Goal: Task Accomplishment & Management: Use online tool/utility

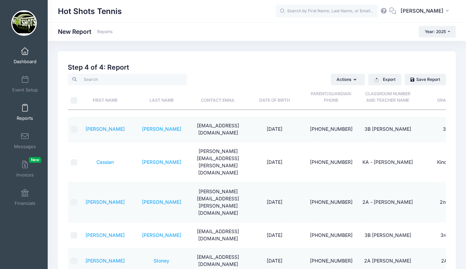
click at [25, 55] on link "Dashboard" at bounding box center [25, 56] width 32 height 24
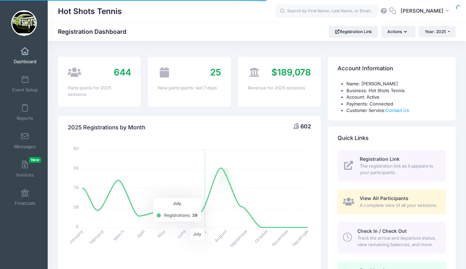
select select
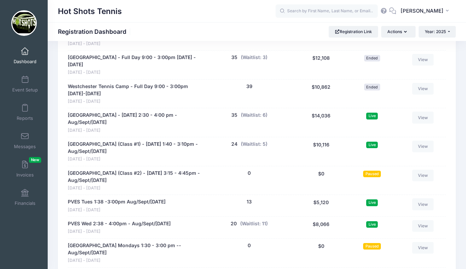
scroll to position [1327, 0]
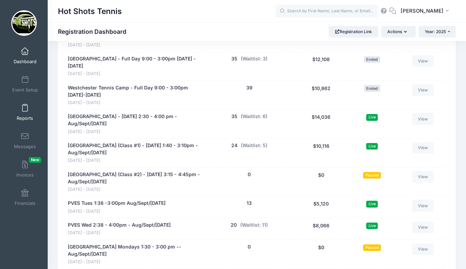
click at [26, 113] on link "Reports" at bounding box center [25, 112] width 32 height 24
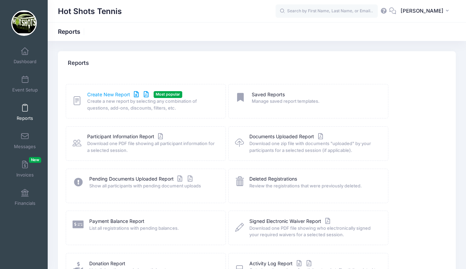
click at [119, 94] on link "Create New Report" at bounding box center [118, 94] width 63 height 7
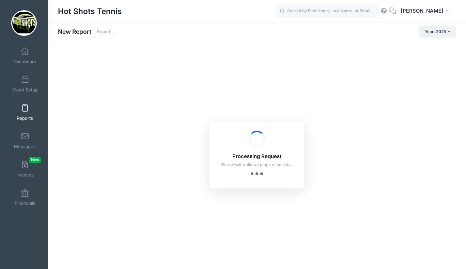
checkbox input "true"
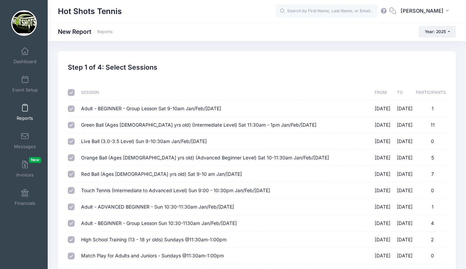
click at [71, 91] on input "checkbox" at bounding box center [71, 92] width 7 height 7
checkbox input "false"
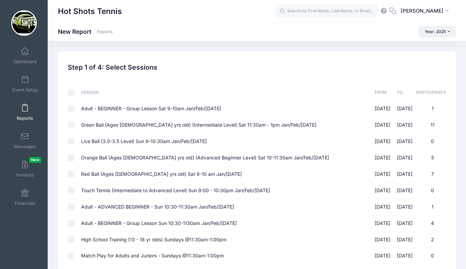
checkbox input "false"
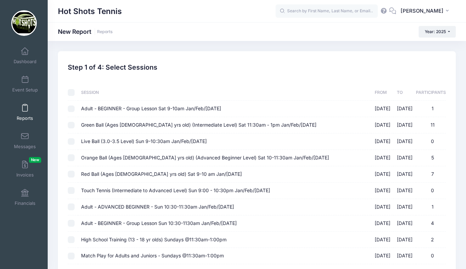
checkbox input "false"
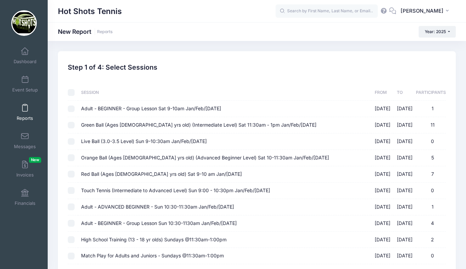
checkbox input "false"
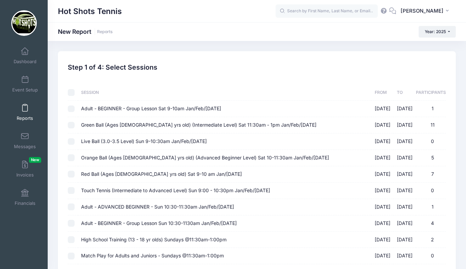
checkbox input "false"
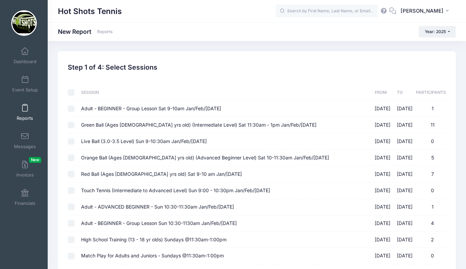
checkbox input "false"
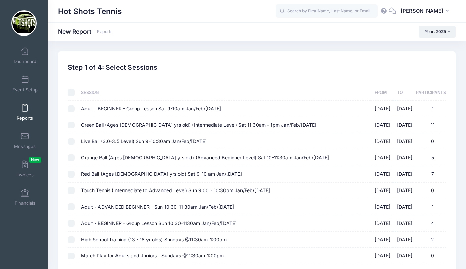
checkbox input "false"
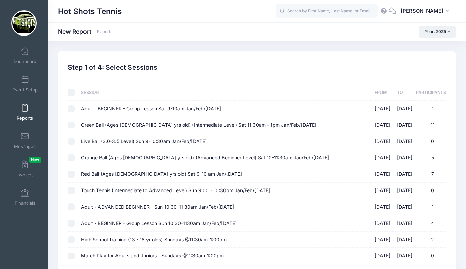
checkbox input "false"
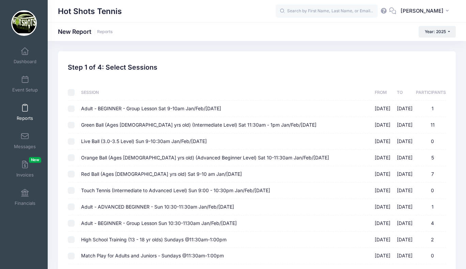
checkbox input "false"
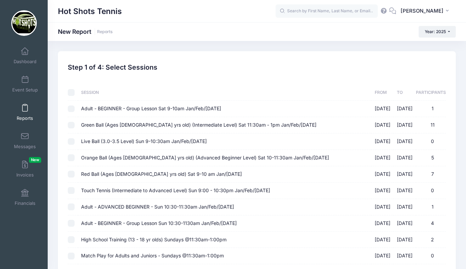
checkbox input "false"
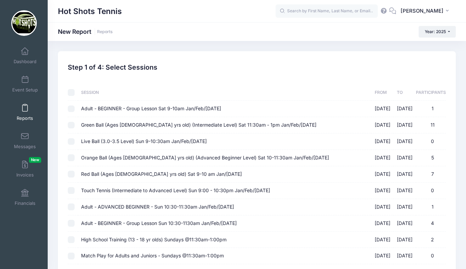
checkbox input "false"
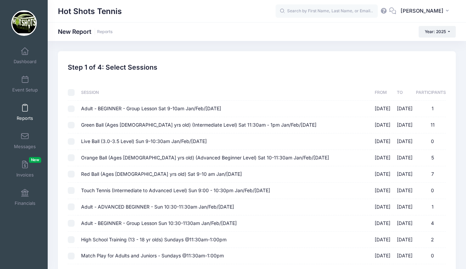
checkbox input "false"
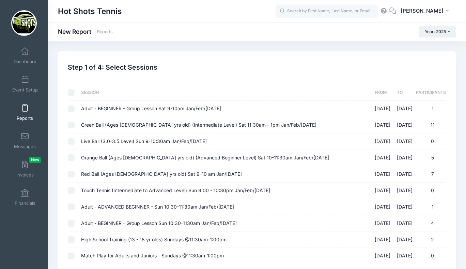
checkbox input "false"
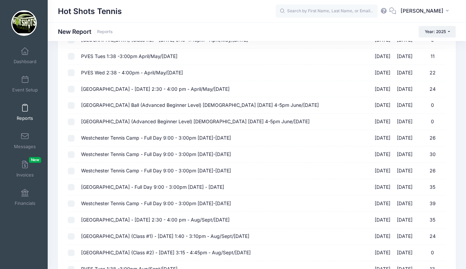
scroll to position [567, 0]
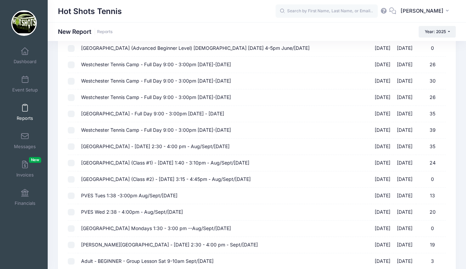
click at [139, 146] on span "[GEOGRAPHIC_DATA] - [DATE] 2:30 - 4:00 pm - Aug/Sept/[DATE]" at bounding box center [155, 146] width 149 height 6
click at [75, 146] on input "Kentwood Elementary - Friday 2:30 - 4:00 pm - Aug/Sept/Oct 2025 08/15/2025 - 10…" at bounding box center [71, 146] width 7 height 7
checkbox input "true"
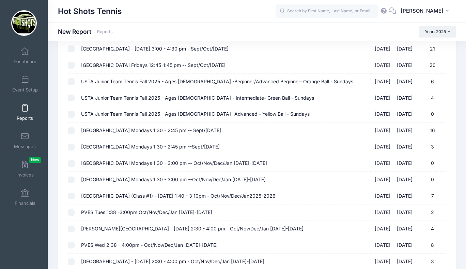
scroll to position [914, 0]
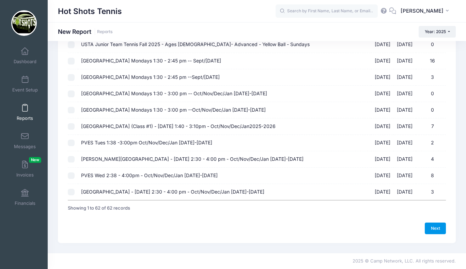
click at [432, 226] on link "Next" at bounding box center [435, 228] width 21 height 12
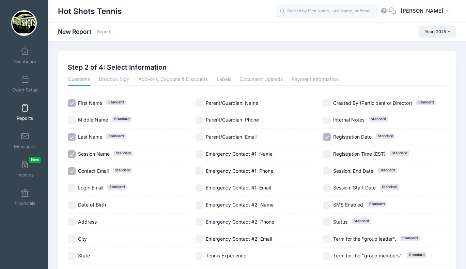
click at [201, 137] on input "Parent/Guardian: Email" at bounding box center [200, 137] width 8 height 8
click at [201, 136] on input "Parent/Guardian: Email" at bounding box center [200, 137] width 8 height 8
checkbox input "false"
click at [201, 124] on div "Parent/Guardian: Phone" at bounding box center [257, 120] width 123 height 17
checkbox input "true"
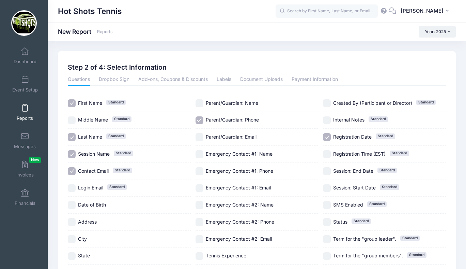
click at [72, 153] on input "Session Name Standard" at bounding box center [72, 154] width 8 height 8
checkbox input "false"
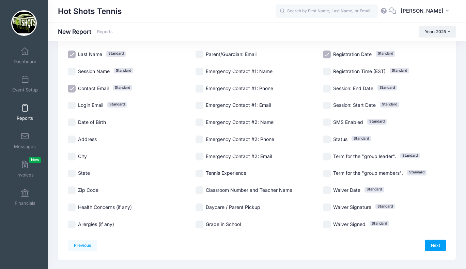
scroll to position [85, 0]
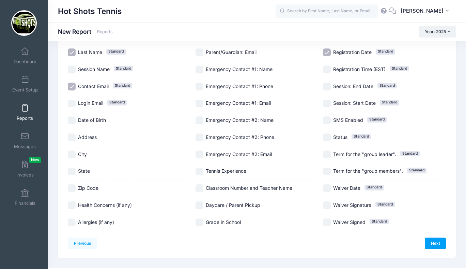
click at [72, 120] on input "Date of Birth" at bounding box center [72, 120] width 8 height 8
checkbox input "true"
click at [200, 219] on input "Grade in School" at bounding box center [200, 222] width 8 height 8
checkbox input "true"
click at [200, 204] on input "Daycare / Parent Pickup" at bounding box center [200, 205] width 8 height 8
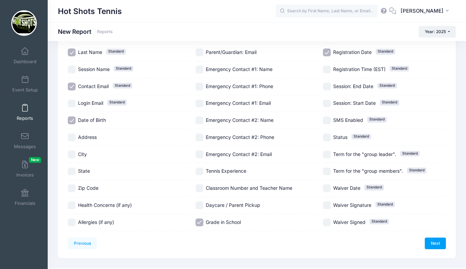
checkbox input "true"
click at [200, 189] on input "Classroom Number and Teacher Name" at bounding box center [200, 188] width 8 height 8
checkbox input "true"
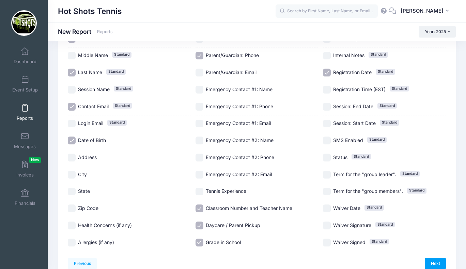
click at [327, 71] on input "Registration Date Standard" at bounding box center [327, 73] width 8 height 8
checkbox input "false"
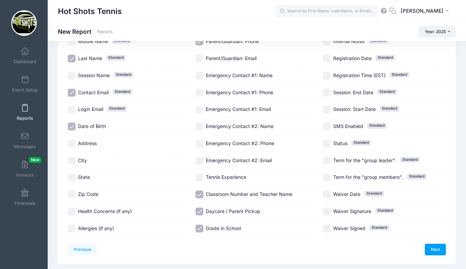
scroll to position [85, 0]
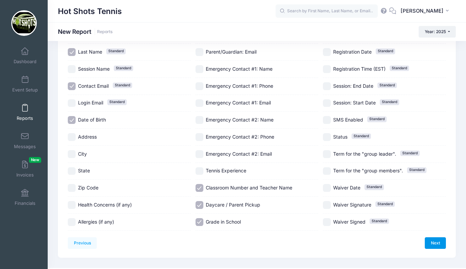
click at [435, 241] on link "Next" at bounding box center [435, 243] width 21 height 12
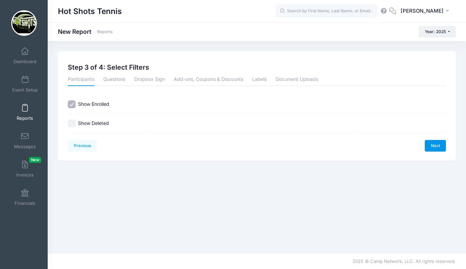
click at [435, 145] on link "Next" at bounding box center [435, 146] width 21 height 12
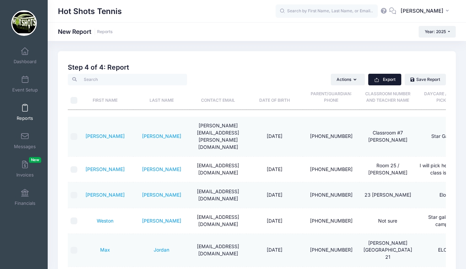
click at [385, 77] on button "Export" at bounding box center [385, 80] width 33 height 12
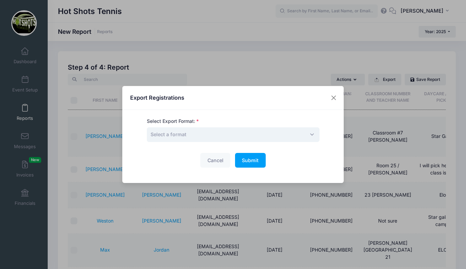
click at [261, 133] on span "Select a format" at bounding box center [233, 134] width 173 height 15
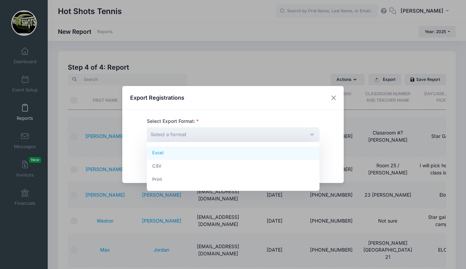
select select "excel"
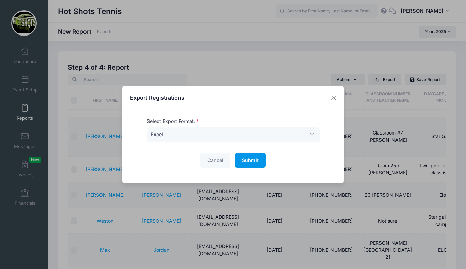
click at [250, 163] on button "Submit Please wait..." at bounding box center [250, 160] width 31 height 15
